Goal: Information Seeking & Learning: Learn about a topic

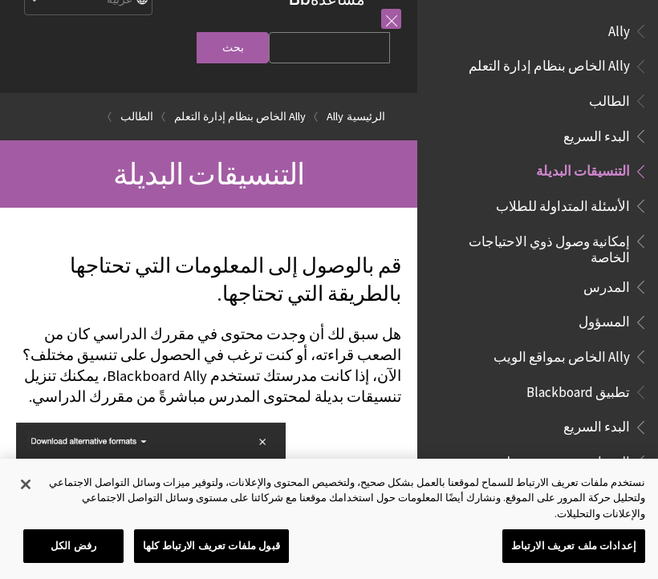
scroll to position [132, 0]
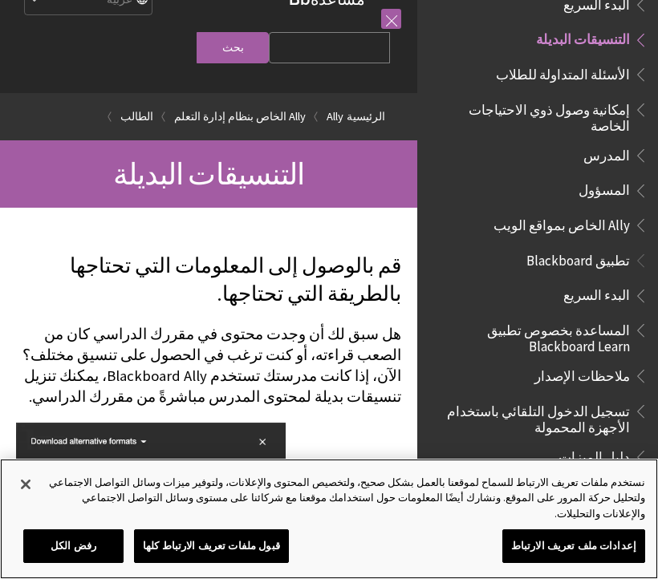
click at [256, 553] on button "قبول ملفات تعريف الارتباط كلها" at bounding box center [211, 546] width 155 height 34
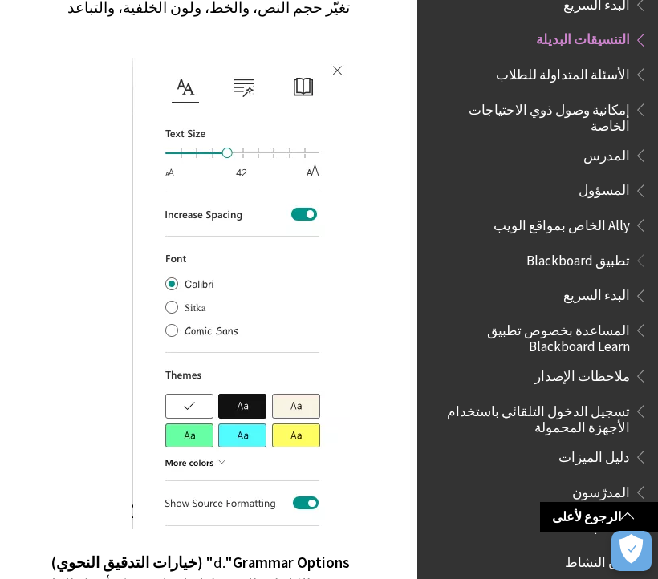
scroll to position [5268, 0]
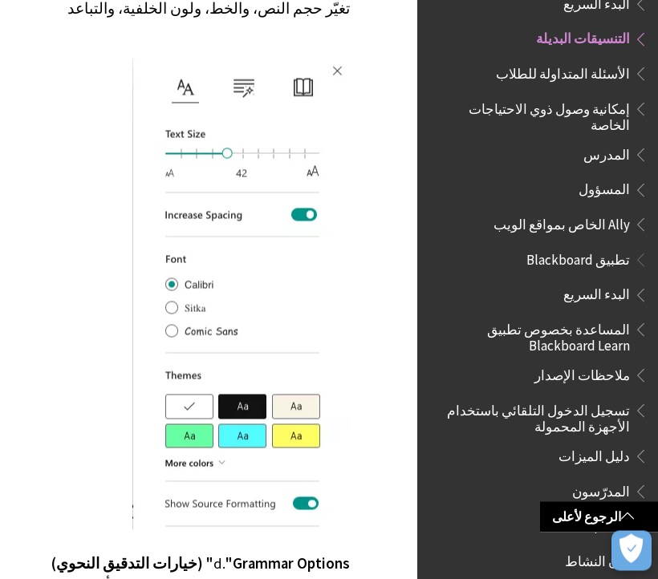
click at [607, 75] on span "الأسئلة المتداولة للطلاب" at bounding box center [563, 72] width 134 height 22
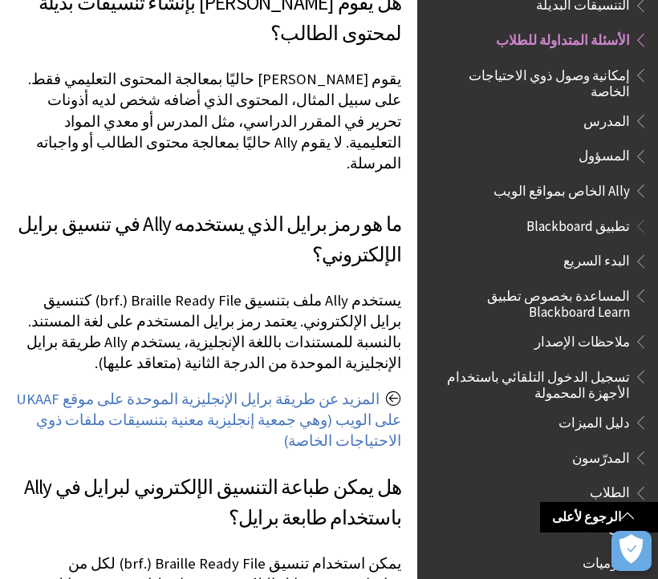
scroll to position [1478, 0]
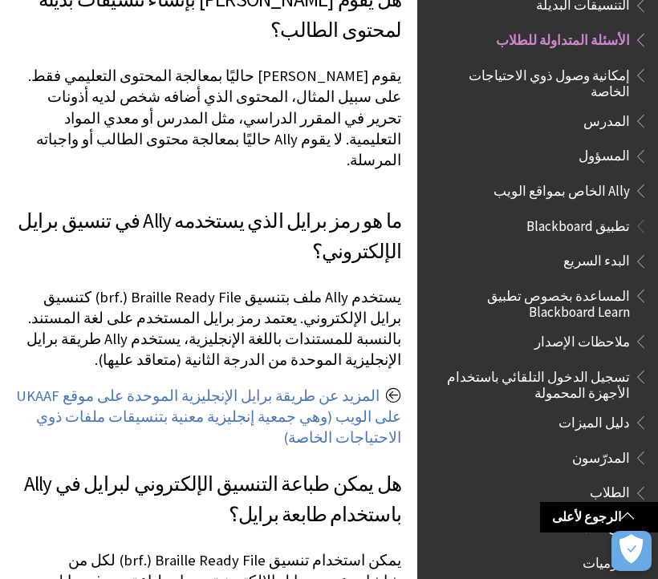
click at [621, 485] on span "الطلاب" at bounding box center [610, 491] width 40 height 22
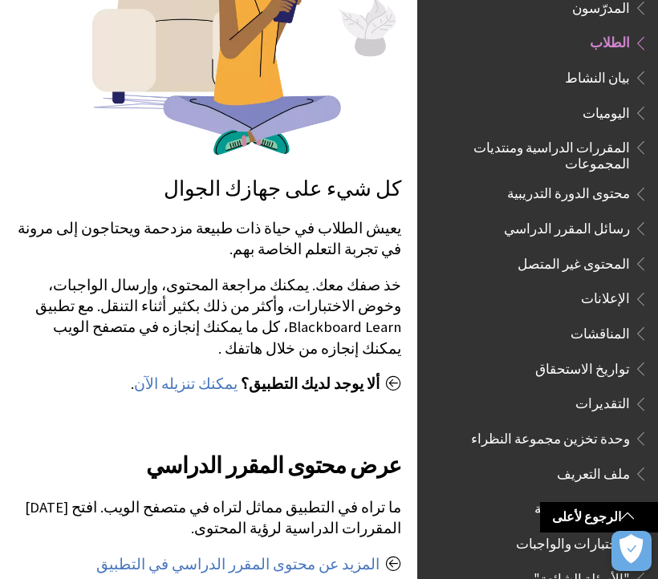
scroll to position [457, 0]
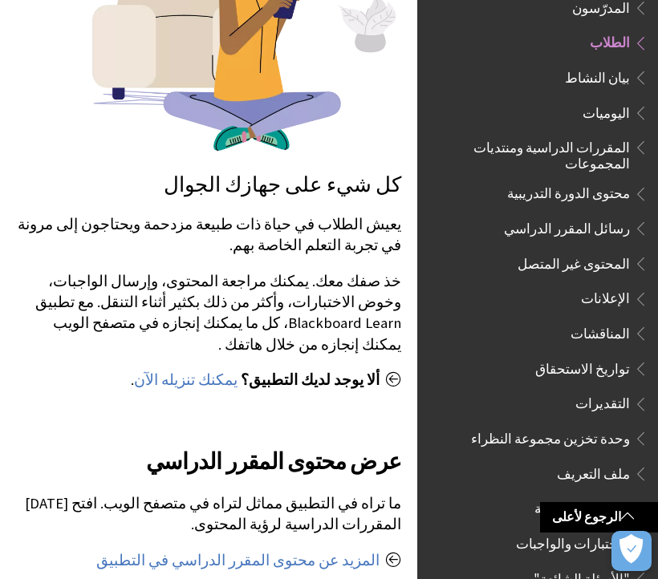
click at [217, 371] on link "يمكنك تنزيله الآن" at bounding box center [185, 380] width 103 height 19
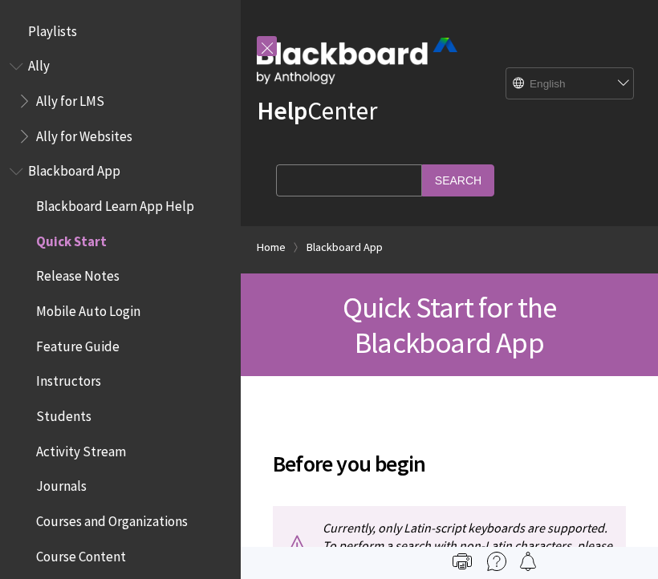
scroll to position [201, 0]
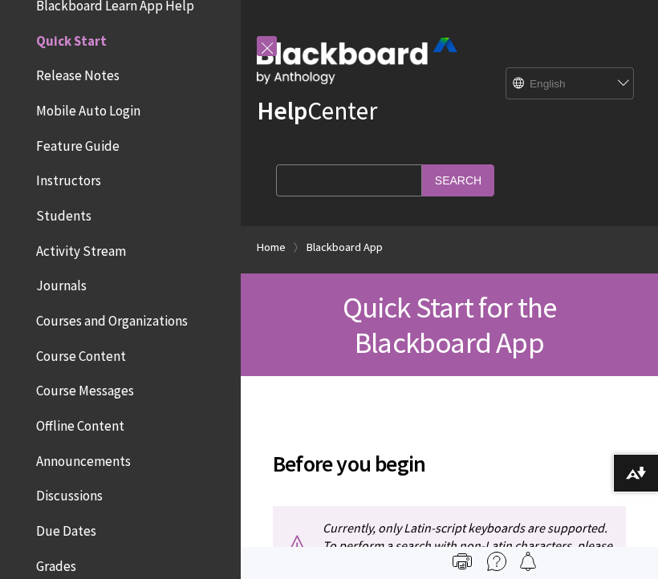
click at [623, 87] on select "English عربية Català Cymraeg Deutsch Español Suomi Français עברית Italiano 日本語 …" at bounding box center [570, 84] width 128 height 32
select select "/ar-sa/Blackboard_App/Quick_Start"
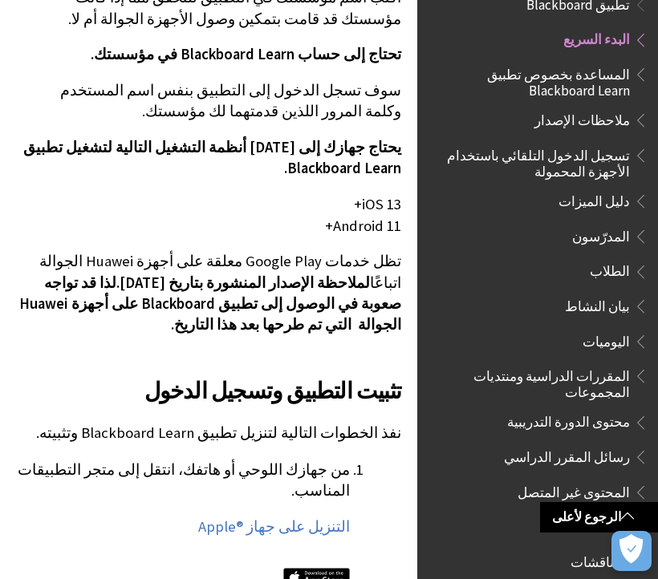
scroll to position [564, 0]
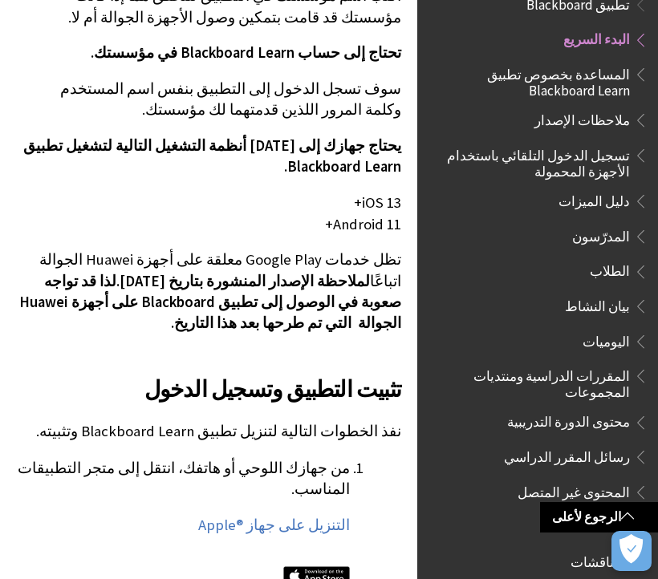
click at [322, 516] on link "التنزيل على جهاز Apple®‎" at bounding box center [274, 525] width 152 height 19
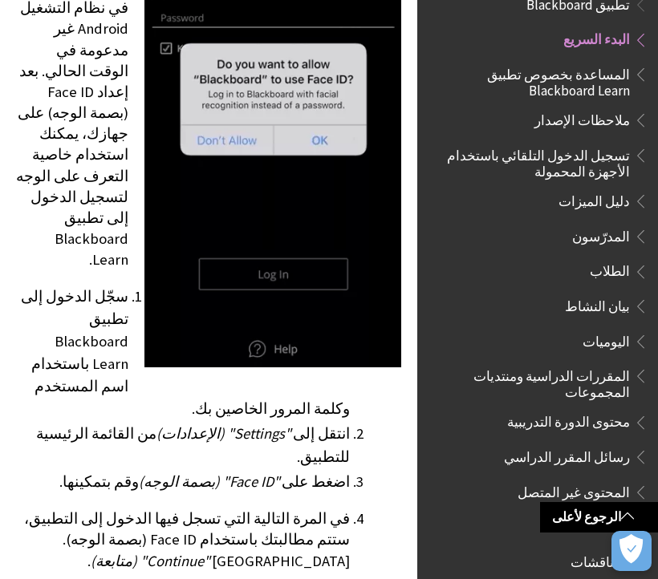
scroll to position [3083, 0]
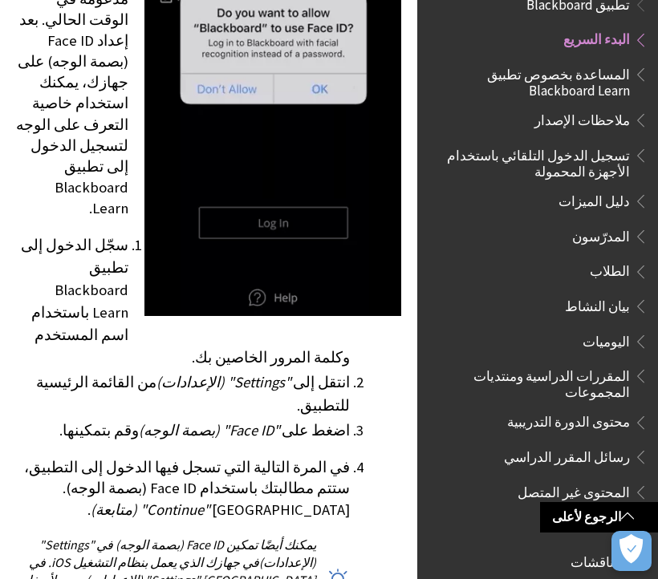
click at [612, 367] on span "المقررات الدراسية ومنتديات المجموعات" at bounding box center [532, 382] width 193 height 38
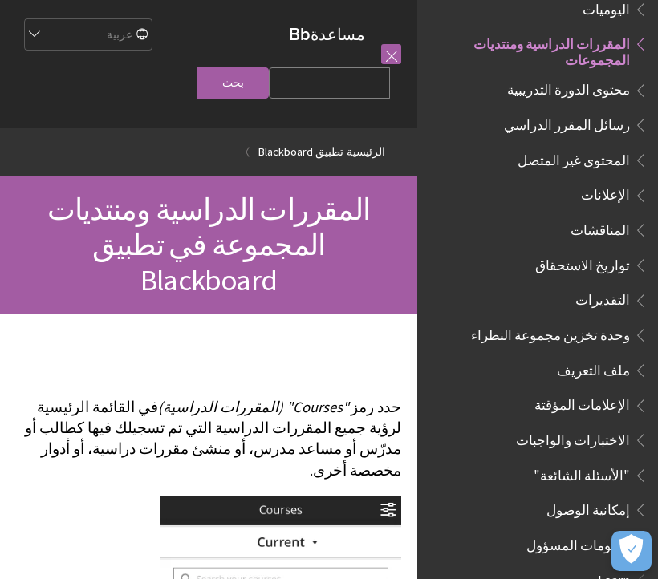
click at [398, 55] on link at bounding box center [391, 54] width 20 height 20
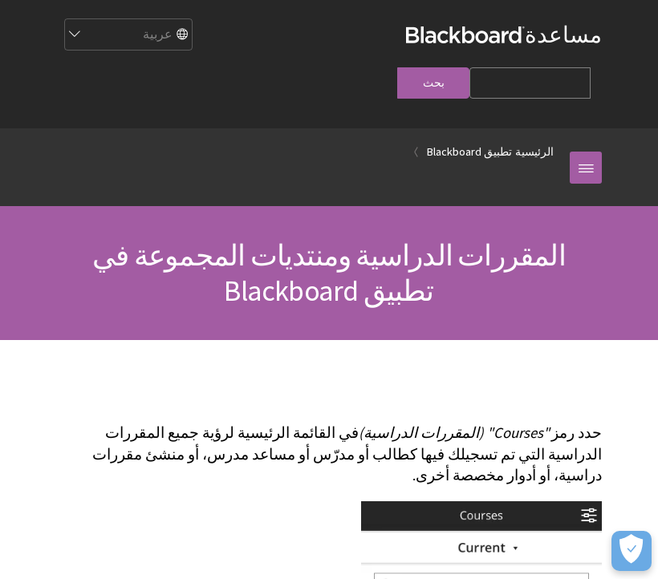
click at [590, 152] on link at bounding box center [586, 168] width 32 height 32
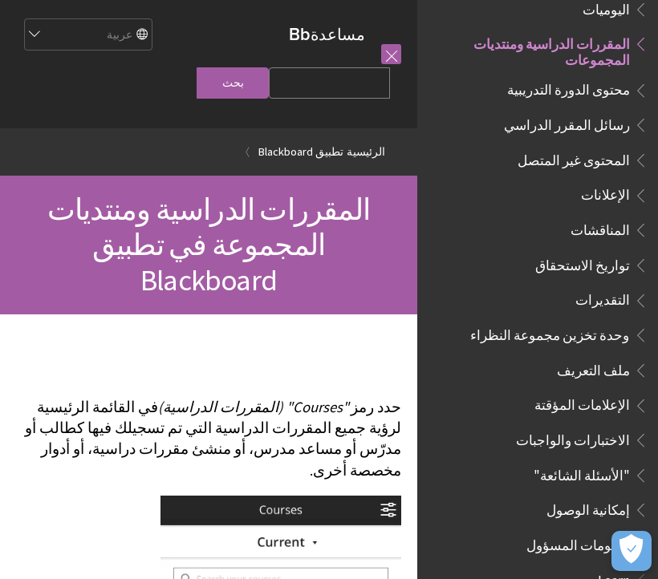
click at [387, 60] on link at bounding box center [391, 54] width 20 height 20
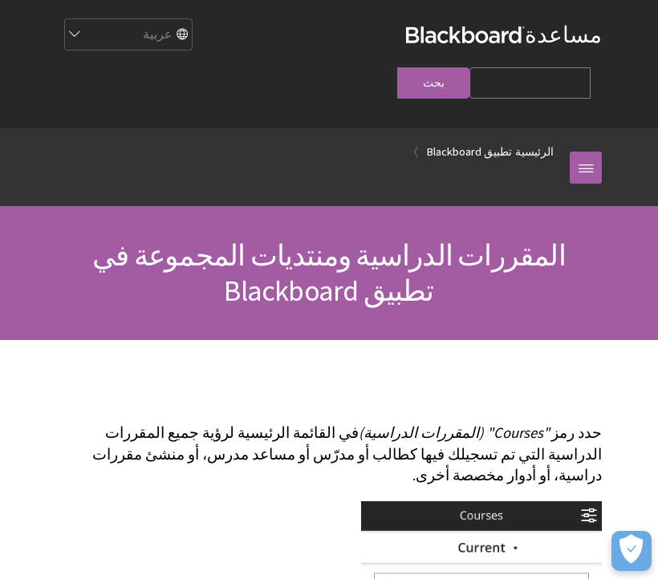
click at [469, 67] on input "Search Query" at bounding box center [529, 82] width 121 height 31
click at [621, 83] on div "مساعدة Blackboard مساعدة Bb English عربية Català Cymraeg Deutsch Español Suomi …" at bounding box center [329, 64] width 658 height 128
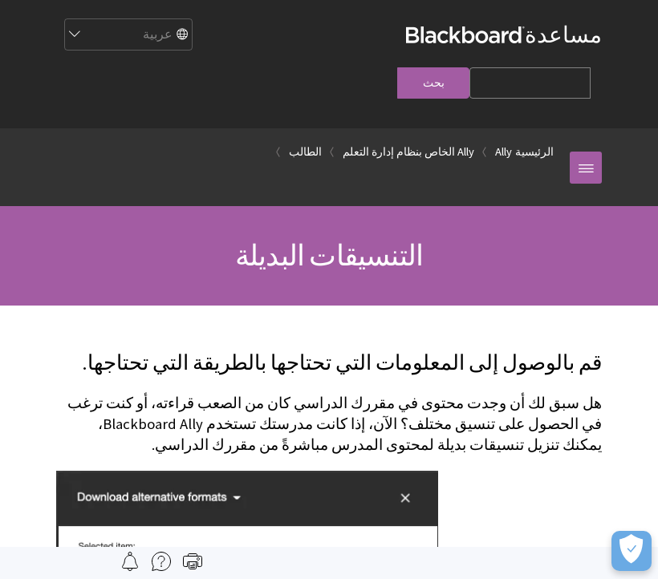
scroll to position [132, 0]
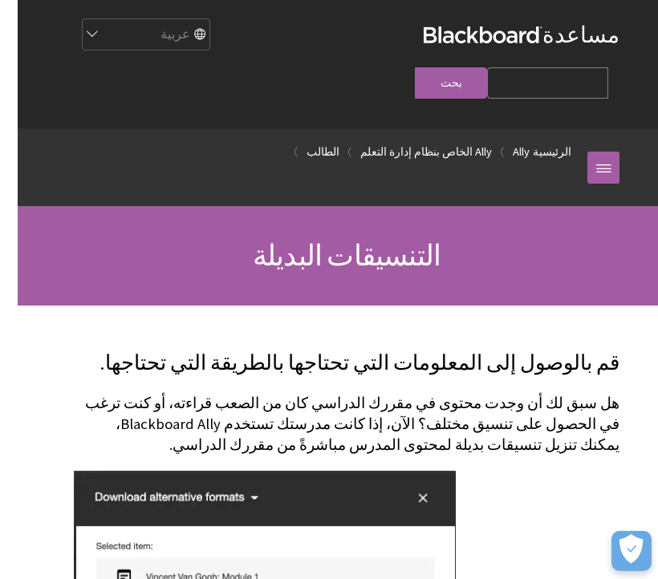
scroll to position [0, 0]
click at [543, 142] on link "الرئيسية" at bounding box center [534, 152] width 39 height 20
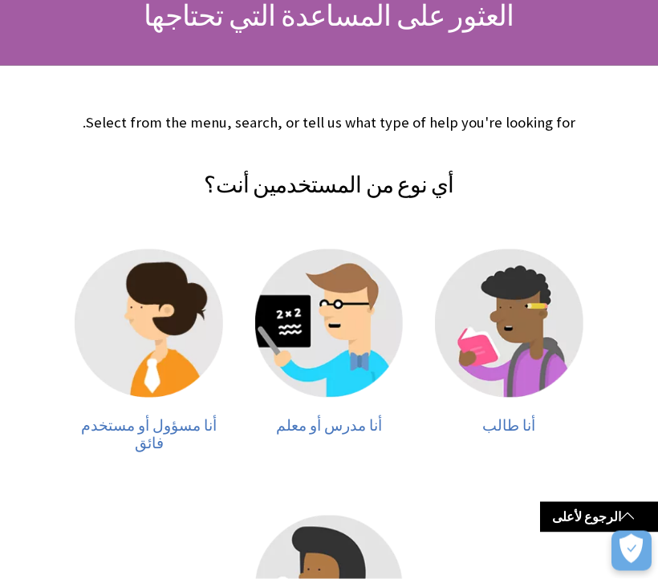
scroll to position [241, 0]
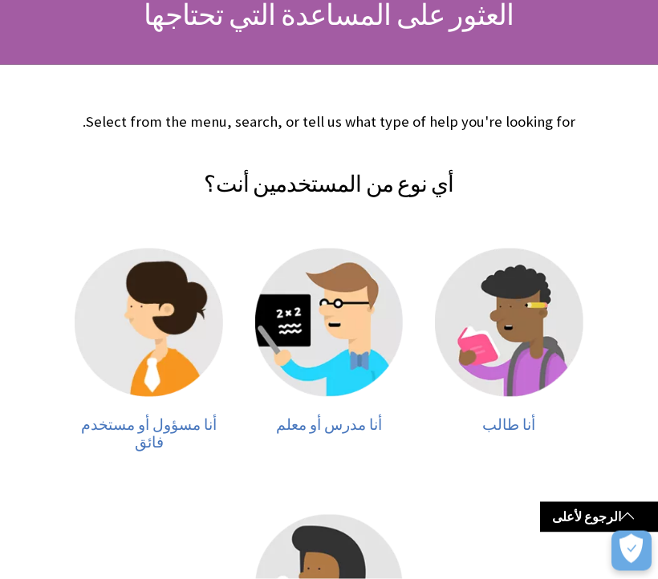
click at [529, 310] on img at bounding box center [509, 323] width 148 height 148
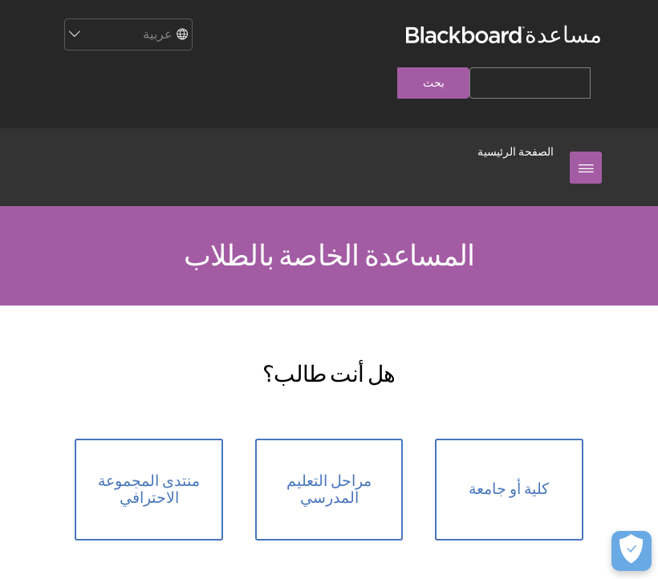
click at [520, 463] on link "كلية أو جامعة" at bounding box center [509, 490] width 148 height 102
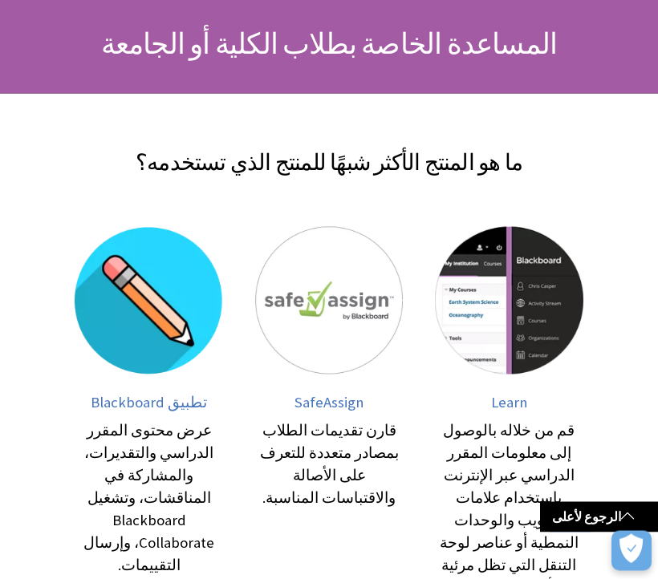
scroll to position [213, 0]
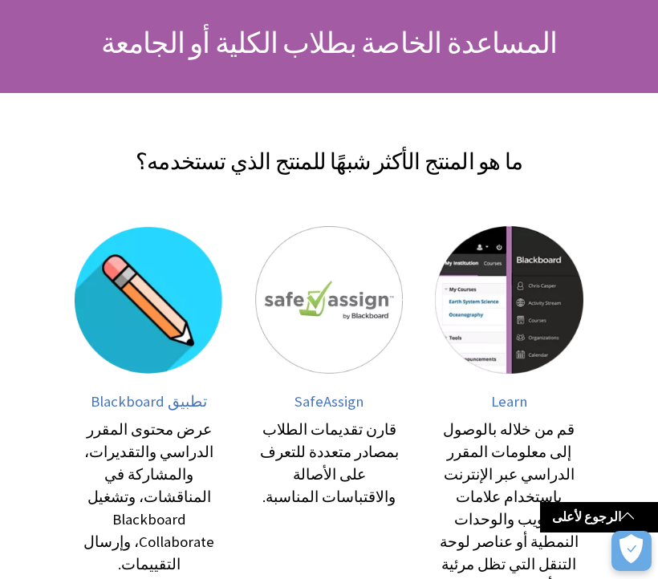
click at [142, 308] on img at bounding box center [149, 300] width 148 height 148
